Goal: Entertainment & Leisure: Browse casually

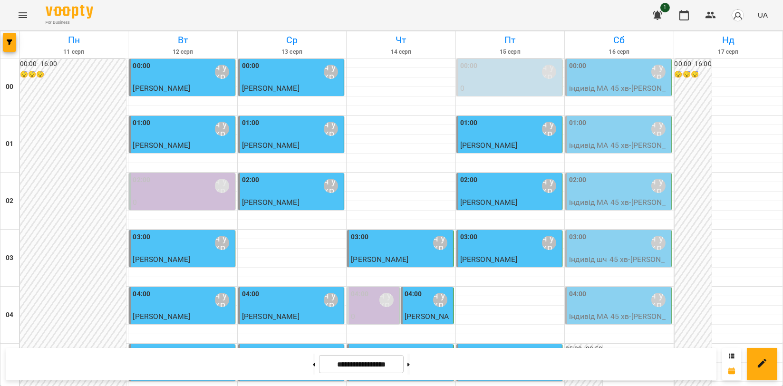
scroll to position [1004, 0]
click at [410, 367] on button at bounding box center [409, 364] width 2 height 21
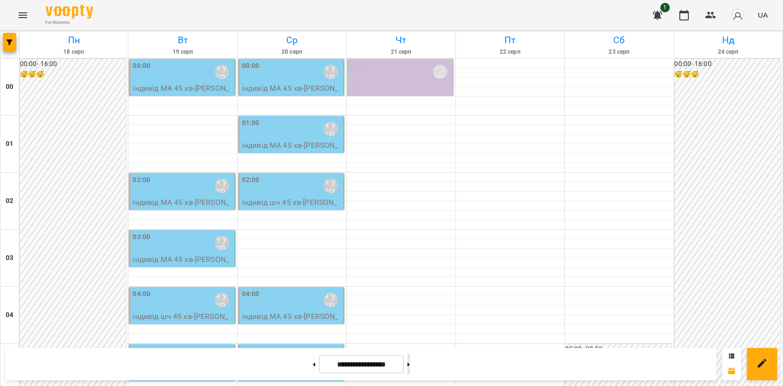
click at [410, 366] on button at bounding box center [409, 364] width 2 height 21
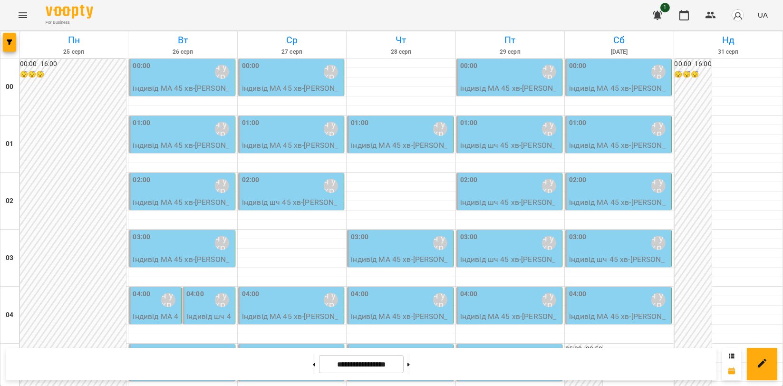
scroll to position [0, 0]
click at [154, 312] on p "індивід МА 45 [PERSON_NAME]" at bounding box center [156, 328] width 47 height 34
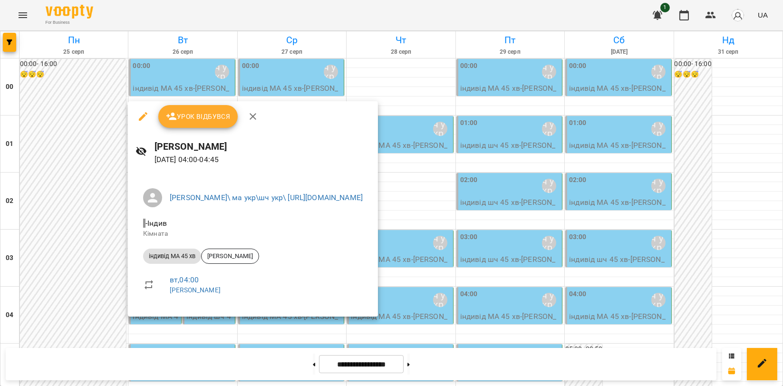
click at [254, 113] on icon "button" at bounding box center [252, 116] width 11 height 11
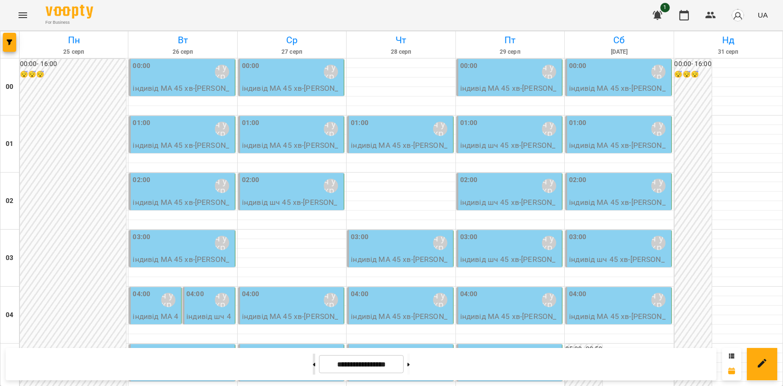
click at [313, 365] on button at bounding box center [314, 364] width 2 height 21
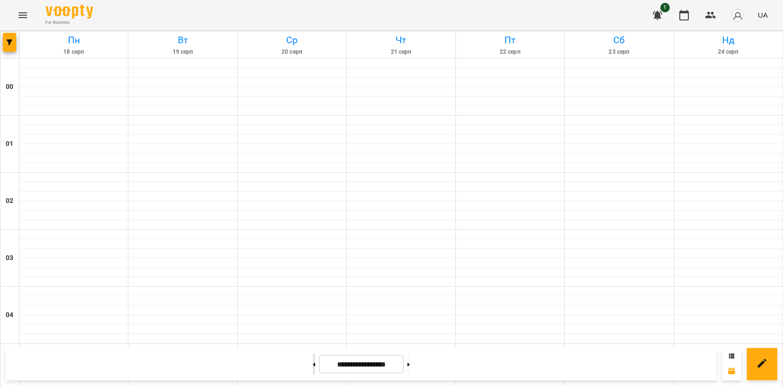
click at [313, 365] on icon at bounding box center [314, 364] width 2 height 3
type input "**********"
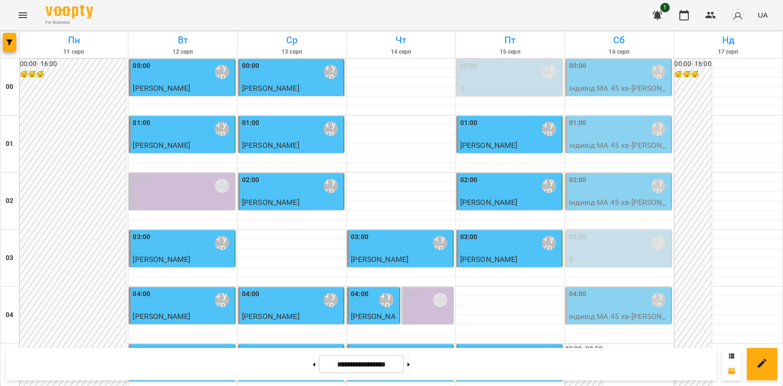
click at [638, 254] on p "0" at bounding box center [619, 259] width 100 height 11
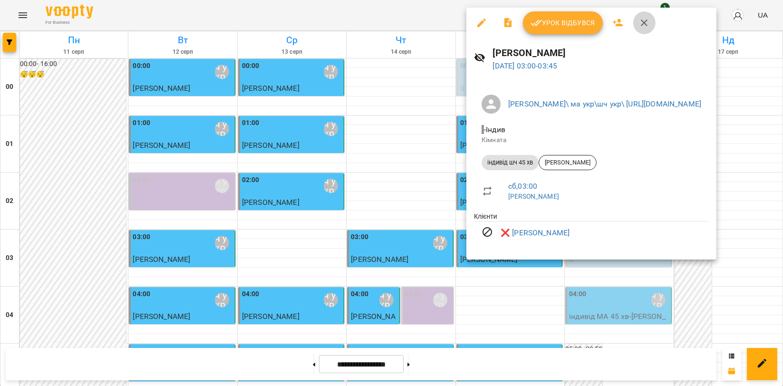
click at [647, 26] on icon "button" at bounding box center [644, 22] width 11 height 11
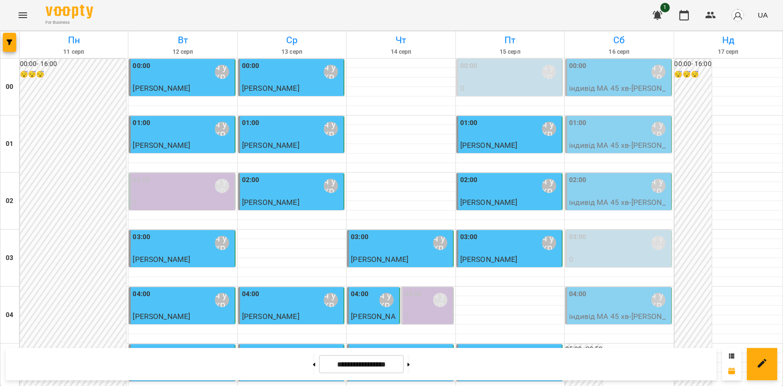
scroll to position [768, 0]
click at [17, 10] on icon "Menu" at bounding box center [22, 15] width 11 height 11
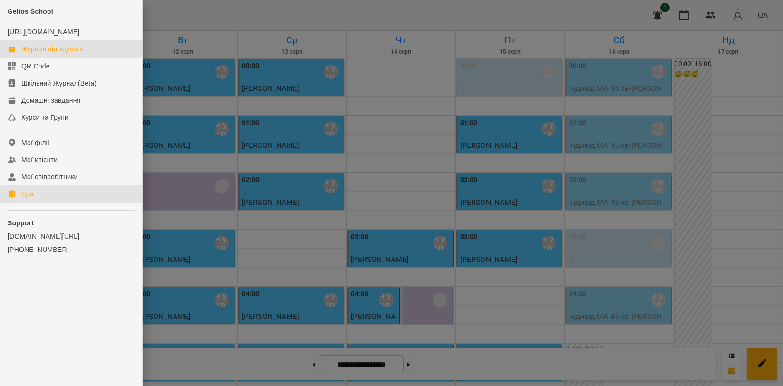
click at [65, 203] on link "Ігри" at bounding box center [71, 193] width 142 height 17
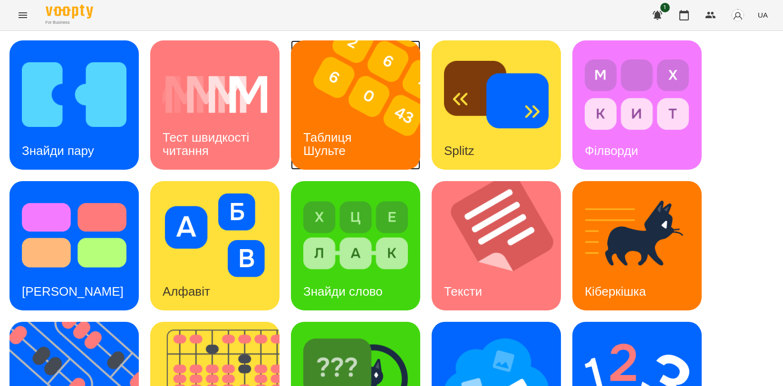
click at [368, 93] on img at bounding box center [361, 104] width 141 height 129
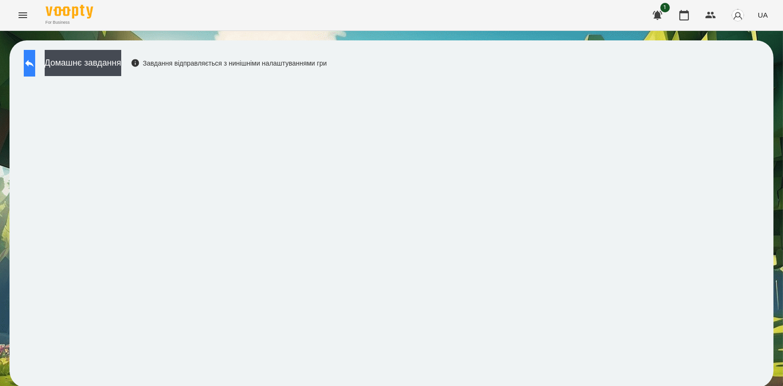
click at [29, 60] on button at bounding box center [29, 63] width 11 height 27
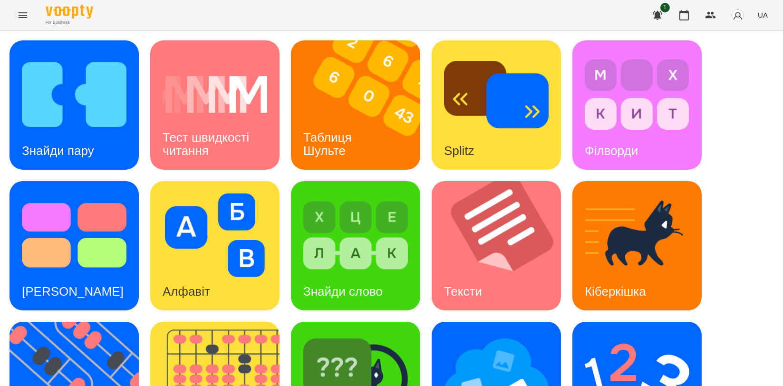
scroll to position [211, 0]
click at [259, 322] on img at bounding box center [220, 386] width 141 height 129
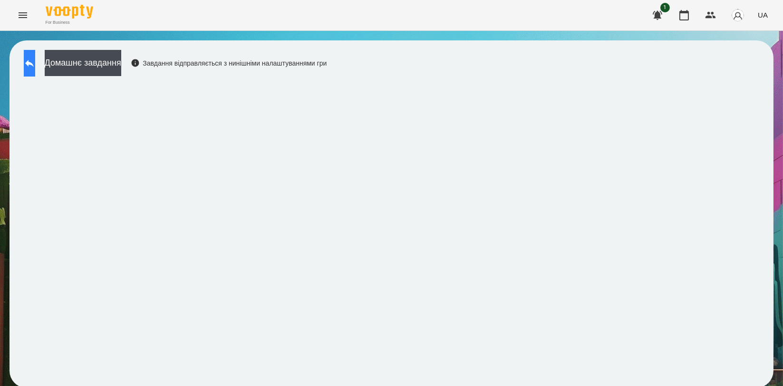
click at [35, 69] on button at bounding box center [29, 63] width 11 height 27
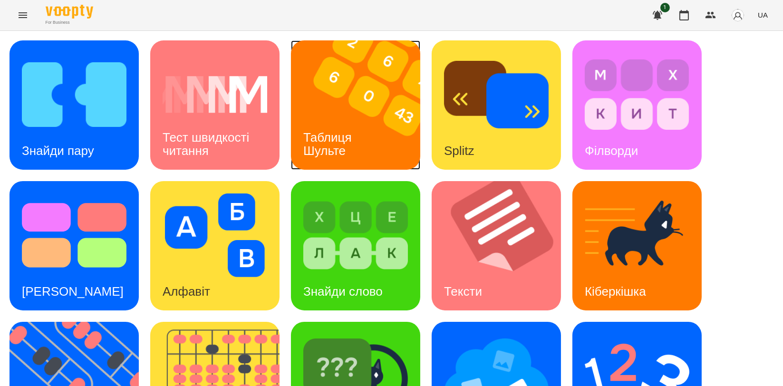
click at [386, 125] on img at bounding box center [361, 104] width 141 height 129
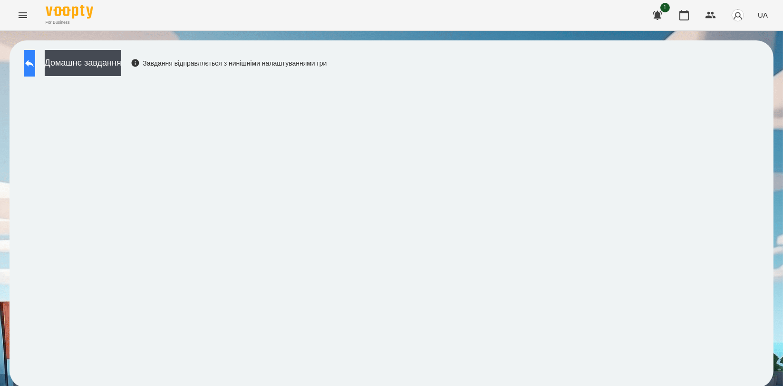
click at [35, 75] on button at bounding box center [29, 63] width 11 height 27
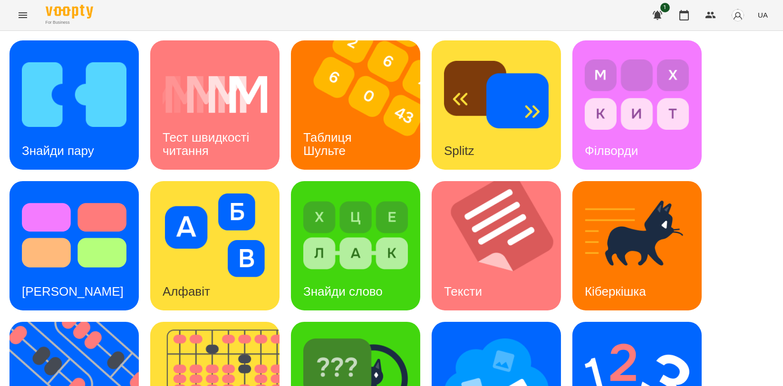
scroll to position [158, 0]
click at [54, 322] on img at bounding box center [80, 386] width 141 height 129
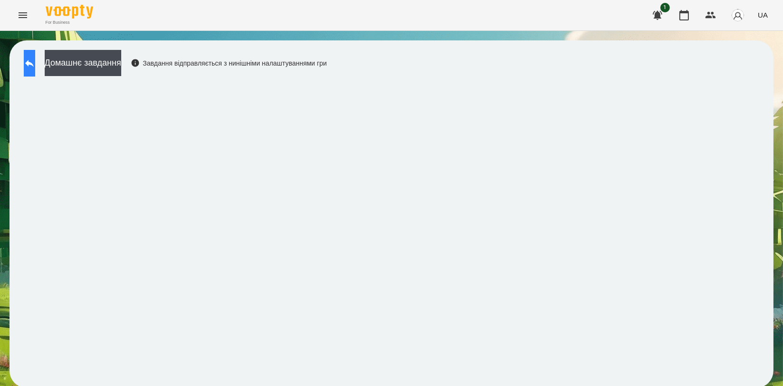
click at [34, 61] on icon at bounding box center [29, 63] width 9 height 7
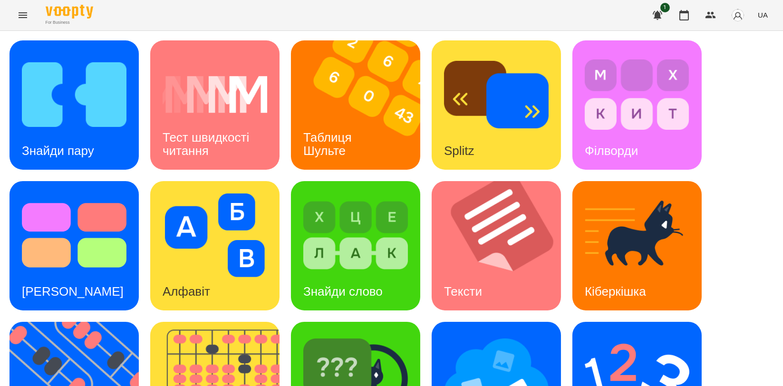
scroll to position [215, 0]
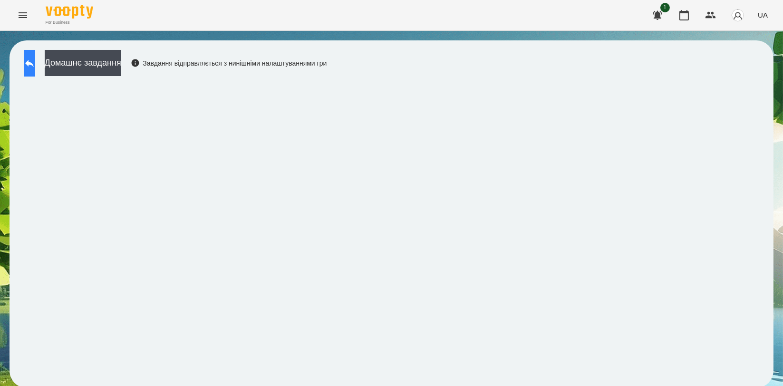
click at [34, 63] on icon at bounding box center [29, 63] width 9 height 7
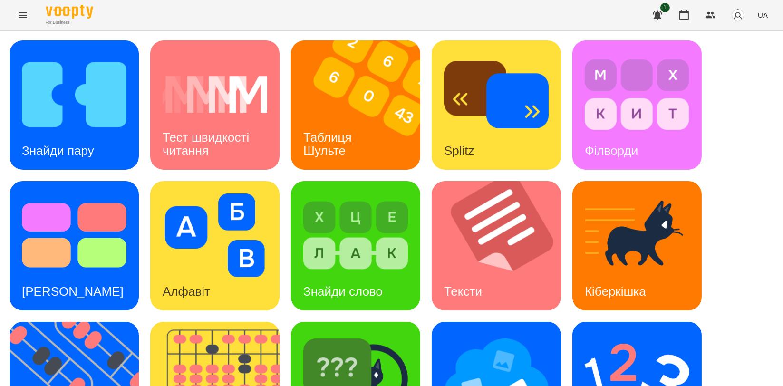
scroll to position [211, 0]
click at [635, 334] on img at bounding box center [637, 376] width 105 height 84
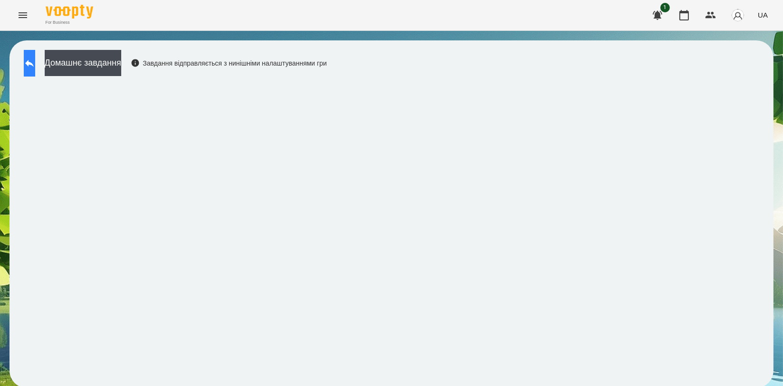
click at [35, 73] on button at bounding box center [29, 63] width 11 height 27
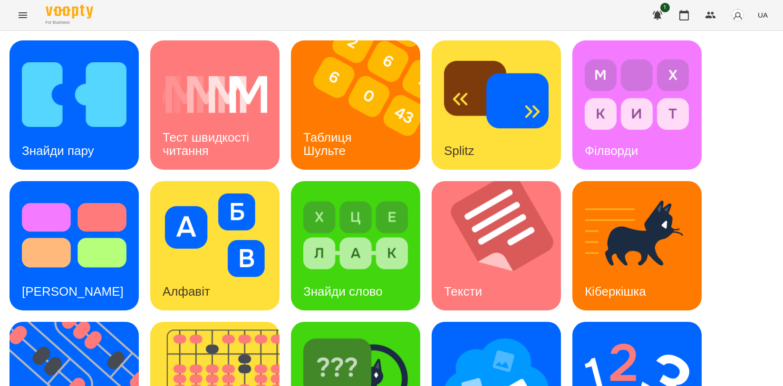
scroll to position [158, 0]
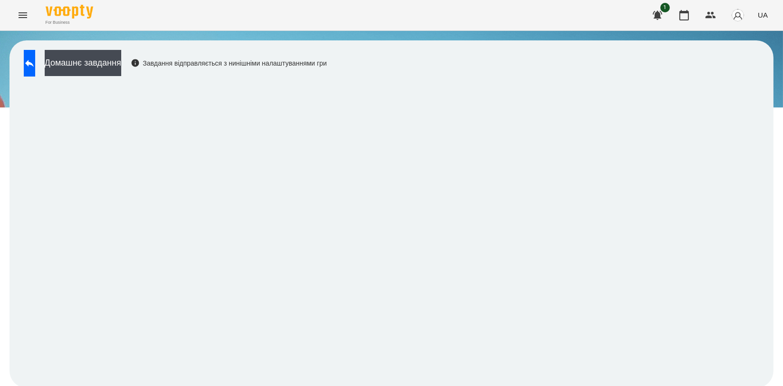
scroll to position [1, 0]
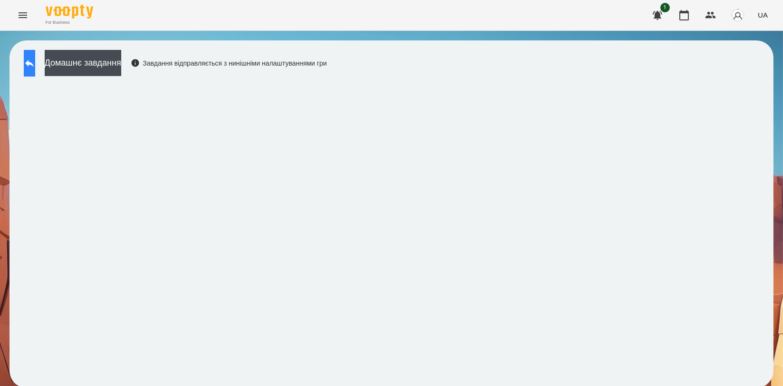
click at [26, 68] on button at bounding box center [29, 63] width 11 height 27
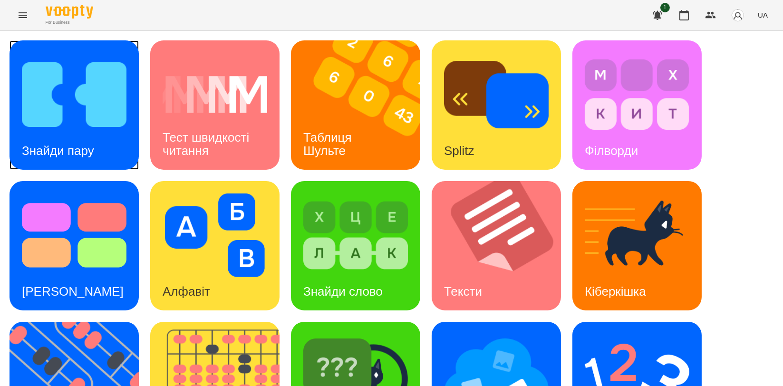
click at [59, 83] on img at bounding box center [74, 95] width 105 height 84
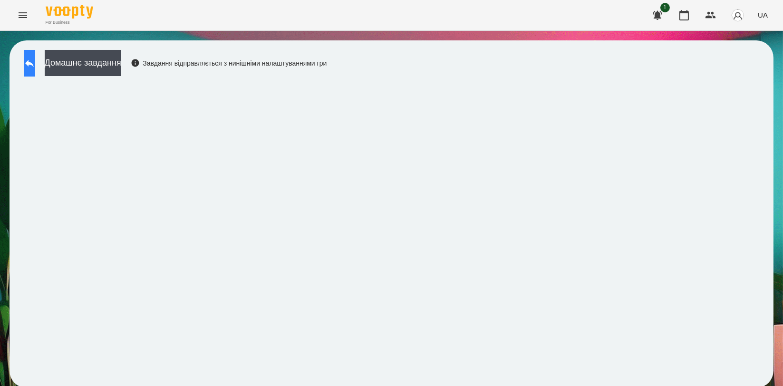
click at [35, 63] on icon at bounding box center [29, 63] width 11 height 11
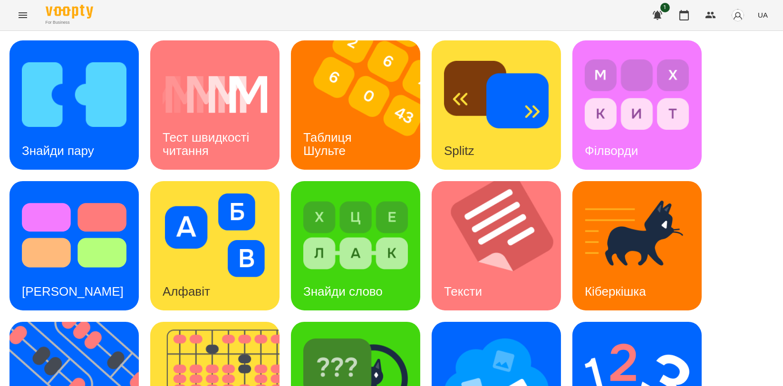
scroll to position [211, 0]
click at [346, 334] on img at bounding box center [355, 376] width 105 height 84
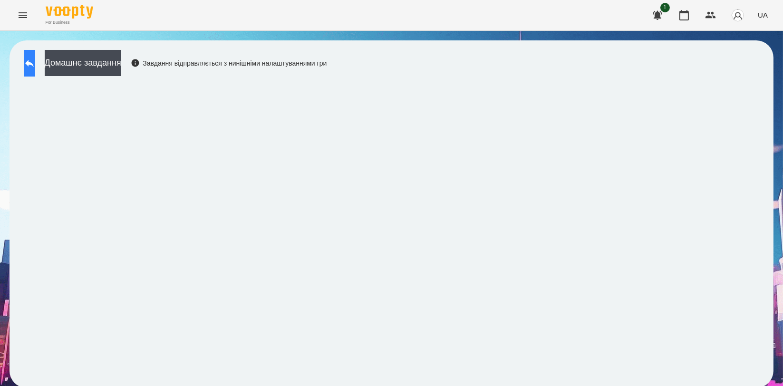
click at [35, 67] on icon at bounding box center [29, 63] width 11 height 11
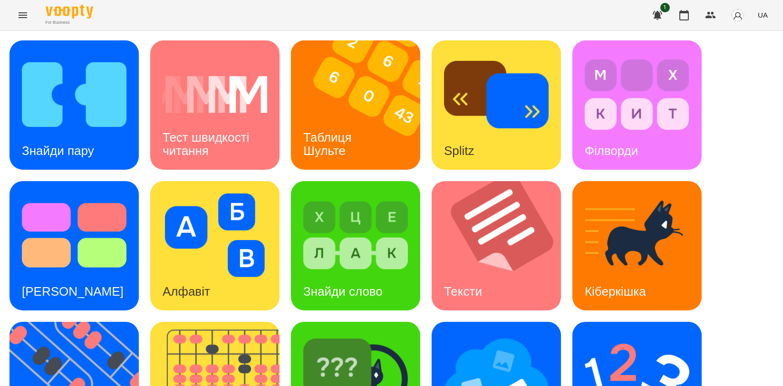
scroll to position [158, 0]
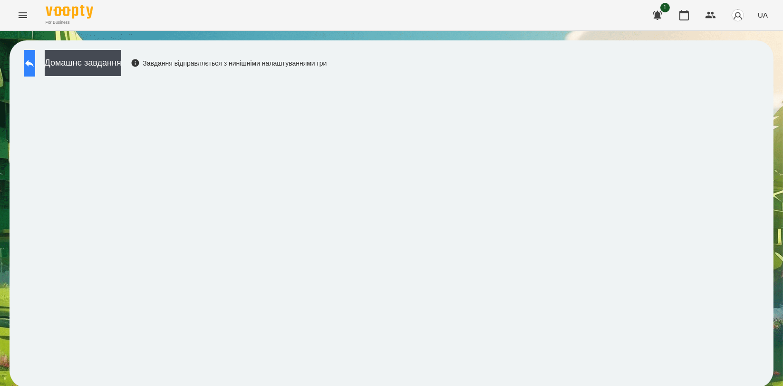
click at [35, 58] on icon at bounding box center [29, 63] width 11 height 11
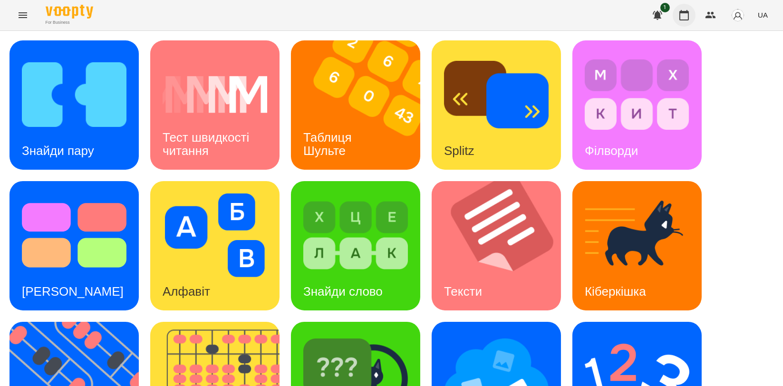
click at [689, 16] on icon "button" at bounding box center [685, 15] width 10 height 10
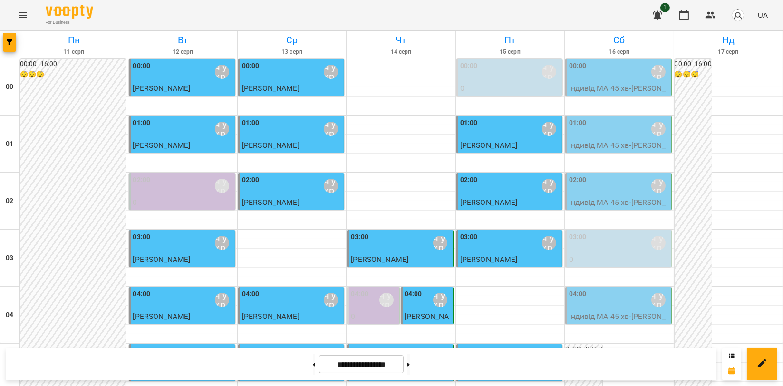
scroll to position [792, 0]
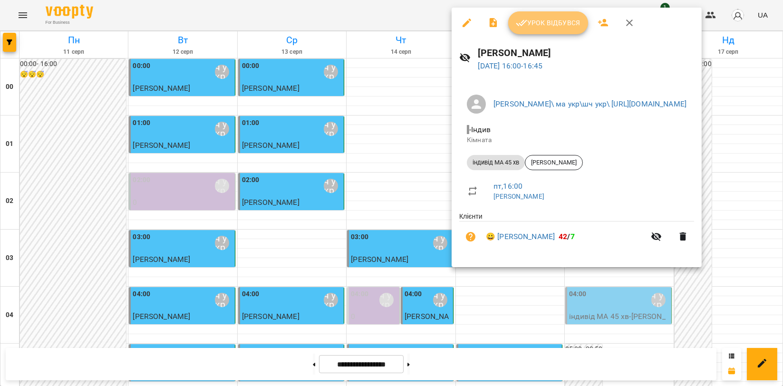
click at [555, 22] on span "Урок відбувся" at bounding box center [548, 22] width 65 height 11
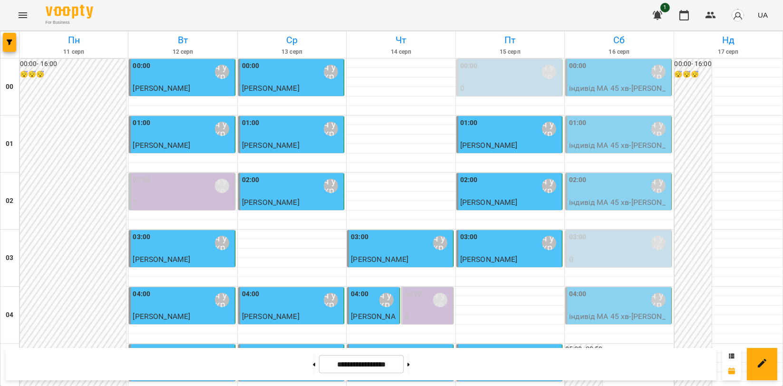
scroll to position [926, 0]
